Goal: Find contact information: Find contact information

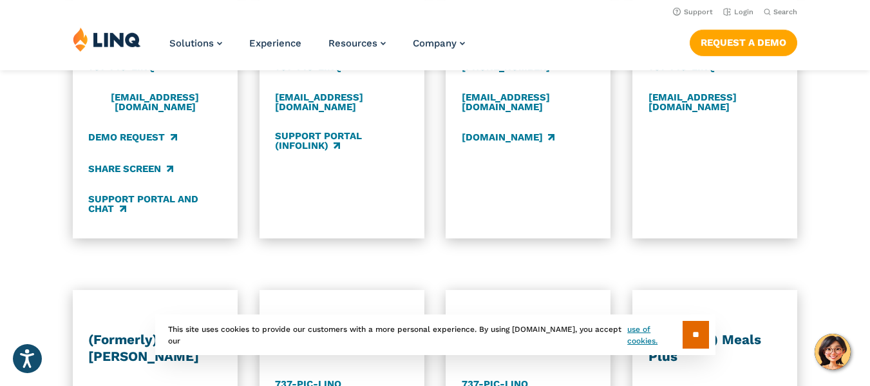
scroll to position [644, 0]
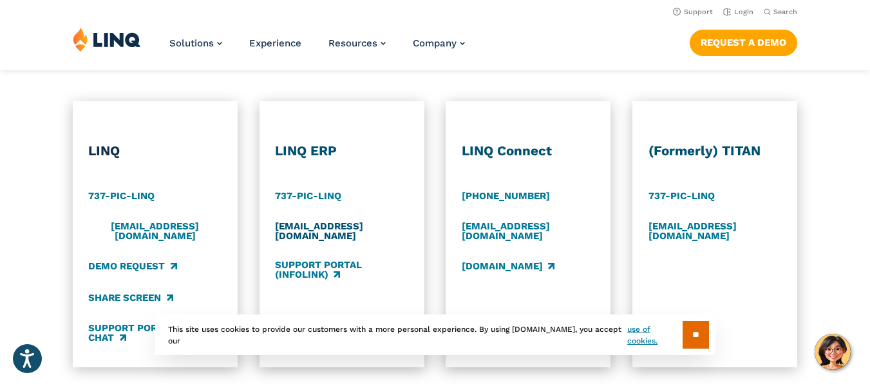
click at [295, 230] on link "[EMAIL_ADDRESS][DOMAIN_NAME]" at bounding box center [341, 230] width 133 height 21
click at [693, 14] on link "Support" at bounding box center [693, 12] width 40 height 8
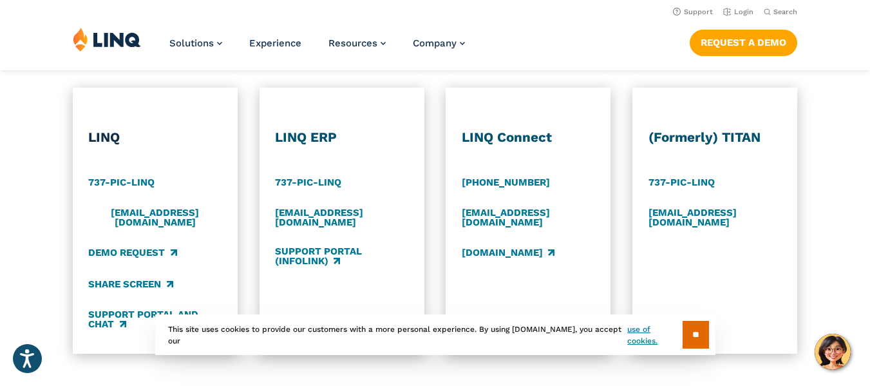
scroll to position [644, 0]
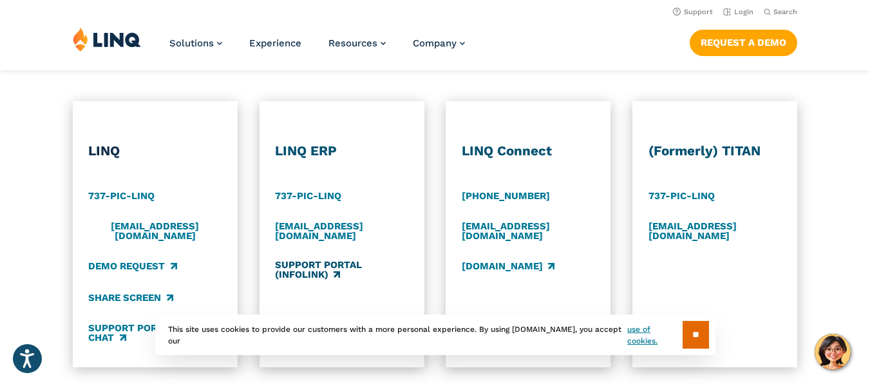
click at [318, 273] on link "Support Portal (Infolink)" at bounding box center [341, 269] width 133 height 21
